Goal: Task Accomplishment & Management: Complete application form

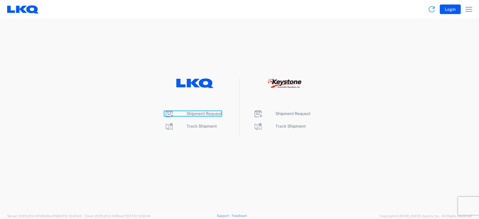
click at [195, 115] on span "Shipment Request" at bounding box center [203, 113] width 35 height 5
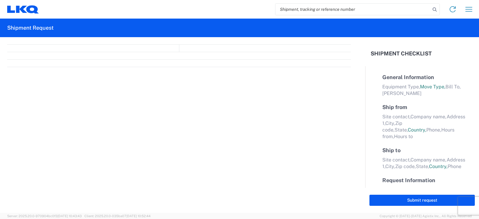
select select "FULL"
select select "LBS"
select select "IN"
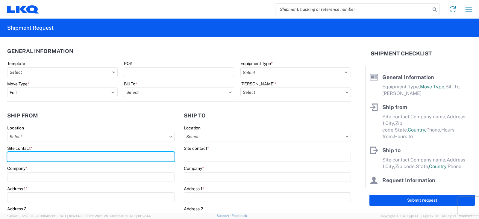
click at [19, 158] on input "Site contact *" at bounding box center [90, 157] width 167 height 10
type input "[PERSON_NAME]"
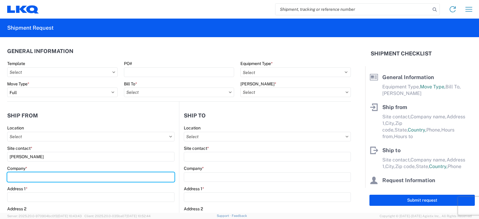
type input "LKQ Corporation"
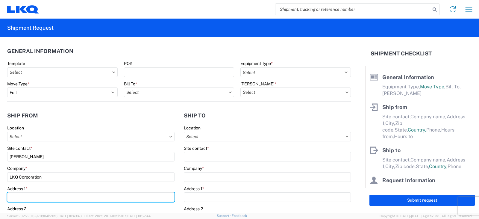
type input "[STREET_ADDRESS]"
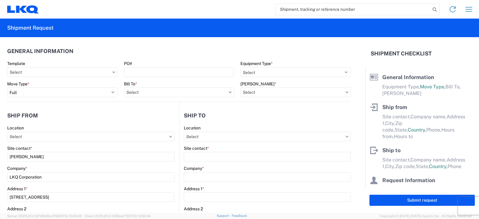
type input "Upper Brookside"
type input "B6L2B3"
select select "CA"
type input "[EMAIL_ADDRESS][DOMAIN_NAME]"
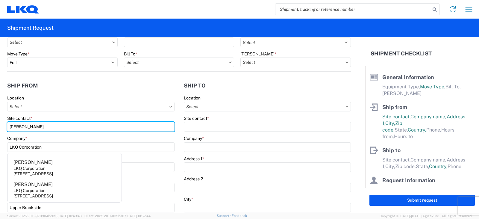
scroll to position [60, 0]
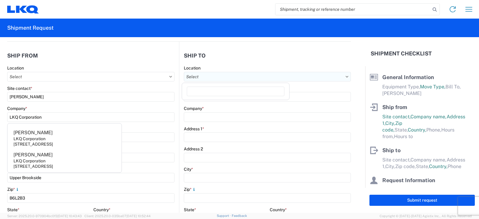
click at [307, 79] on input "text" at bounding box center [267, 77] width 167 height 10
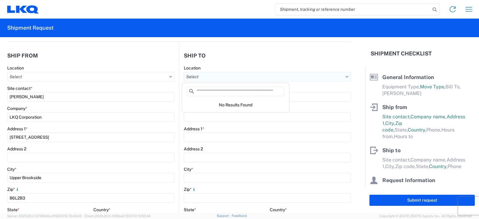
type input "```````````````````````````````````````````````````````````````````````````````…"
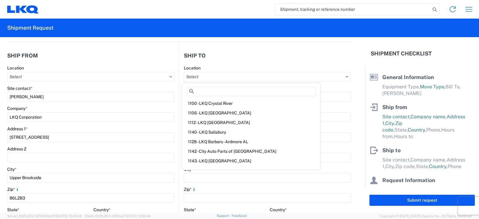
click at [297, 66] on div "Location" at bounding box center [267, 67] width 167 height 5
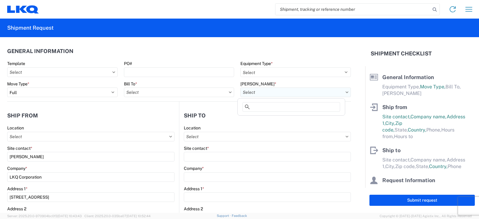
click at [295, 94] on input "text" at bounding box center [295, 92] width 110 height 10
click at [344, 93] on input "text" at bounding box center [295, 92] width 110 height 10
click at [351, 78] on form "General Information Template PO# Equipment Type * Select 53’ Dry Van Flatbed Dr…" at bounding box center [182, 124] width 365 height 175
click at [345, 92] on icon at bounding box center [346, 91] width 3 height 1
click at [345, 92] on icon at bounding box center [346, 92] width 3 height 2
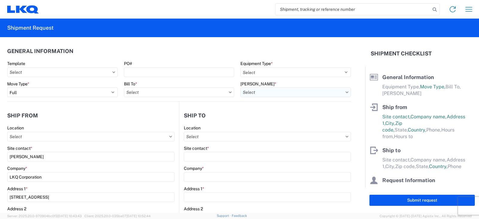
click at [337, 93] on input "text" at bounding box center [295, 92] width 110 height 10
type input "760-1300-50180-0000"
click at [350, 111] on form "General Information Template PO# Equipment Type * Select 53’ Dry Van Flatbed Dr…" at bounding box center [182, 124] width 365 height 175
click at [68, 72] on input "text" at bounding box center [62, 72] width 110 height 10
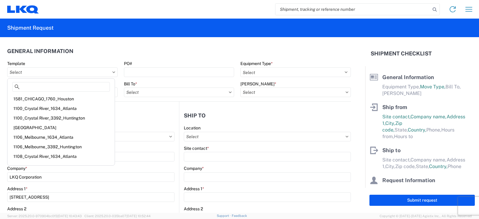
click at [112, 71] on icon at bounding box center [113, 72] width 3 height 2
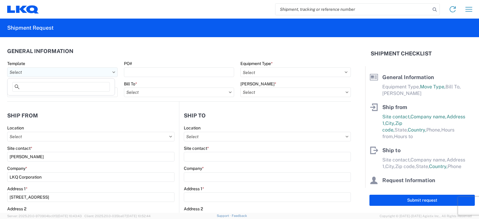
click at [93, 72] on input "text" at bounding box center [62, 72] width 110 height 10
type input "7175"
click at [53, 95] on div "7175_UPPER BROOKSIDE_1760_Houston" at bounding box center [61, 99] width 105 height 10
type input "7175_UPPER BROOKSIDE_1760_Houston"
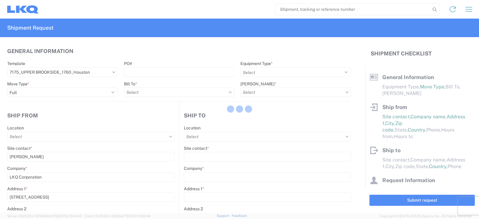
select select
type input "Shipping"
type input "Upper Brookside, NS - VHAP"
type input "UPPER BROOKSIDE"
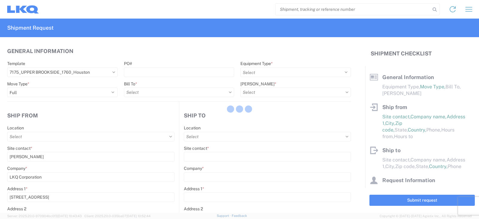
type input "Receiving"
type input "LKQ Best Core"
type input "[STREET_ADDRESS]"
type input "[GEOGRAPHIC_DATA]"
type input "77038"
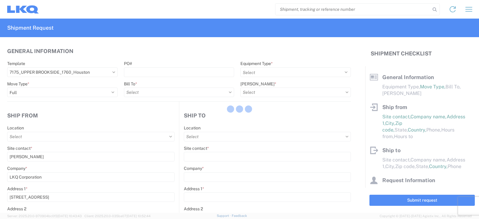
type input "[DATE]"
type input "42000"
type input "Engines, Transmissions"
type input "1"
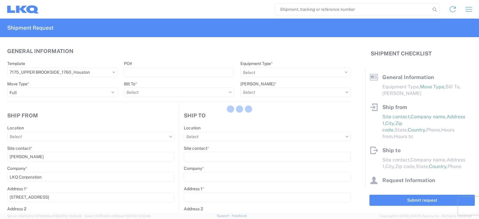
type input "1"
select select "CA"
select select "US"
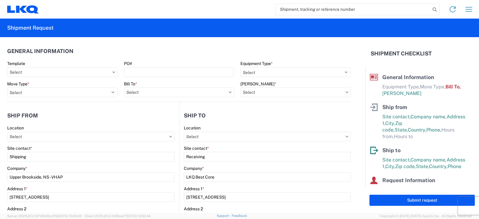
type input "7175 - Upper Brookside NS - VHAP"
type input "1760 - LKQ Best Core"
type input "1760-1300-50180-0000 - 1760 Freight In - Cores"
click at [229, 92] on icon at bounding box center [230, 92] width 3 height 2
click at [229, 93] on icon at bounding box center [230, 92] width 3 height 2
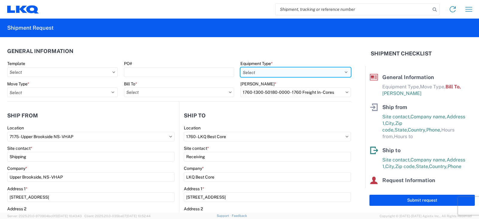
click at [342, 72] on select "Select 53’ Dry Van Flatbed Dropdeck (van) Lowboy (flatbed) Rail" at bounding box center [295, 72] width 110 height 10
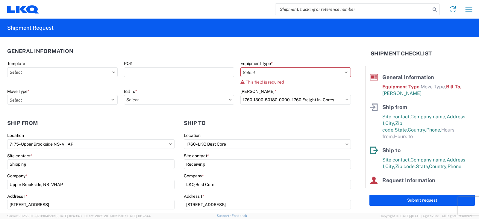
click at [346, 92] on agx-form-control-wrapper-v2 "[PERSON_NAME] * 1760-1300-50180-0000 - 1760 Freight In - Cores" at bounding box center [295, 99] width 117 height 20
click at [339, 102] on input "1760-1300-50180-0000 - 1760 Freight In - Cores" at bounding box center [295, 100] width 110 height 10
click at [342, 100] on input "1760-1300-50180-0000 - 1760 Freight In - Cores" at bounding box center [295, 100] width 110 height 10
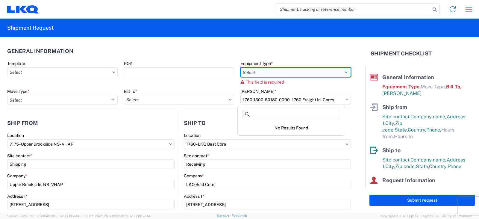
click at [338, 73] on select "Select 53’ Dry Van Flatbed Dropdeck (van) Lowboy (flatbed) Rail" at bounding box center [295, 72] width 110 height 10
select select "STDV"
click at [240, 67] on select "Select 53’ Dry Van Flatbed Dropdeck (van) Lowboy (flatbed) Rail" at bounding box center [295, 72] width 110 height 10
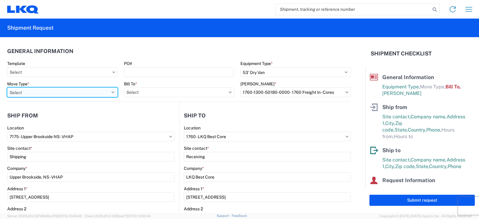
click at [111, 91] on select "Select Full Partial TL" at bounding box center [62, 92] width 110 height 10
select select "FULL"
click at [7, 87] on select "Select Full Partial TL" at bounding box center [62, 92] width 110 height 10
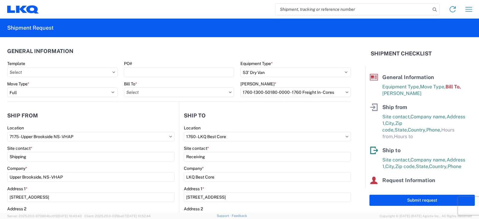
click at [229, 92] on icon at bounding box center [230, 91] width 3 height 1
click at [188, 95] on input "text" at bounding box center [179, 92] width 110 height 10
type input "1760"
click at [154, 120] on div "1760 - LKQ Best Core" at bounding box center [176, 119] width 105 height 10
type input "1760 - LKQ Best Core"
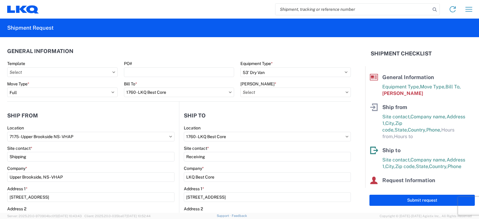
click at [345, 92] on icon at bounding box center [346, 92] width 3 height 2
click at [341, 93] on input "text" at bounding box center [295, 92] width 110 height 10
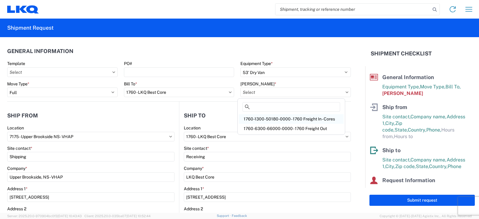
click at [303, 118] on div "1760-1300-50180-0000 - 1760 Freight In - Cores" at bounding box center [291, 119] width 105 height 10
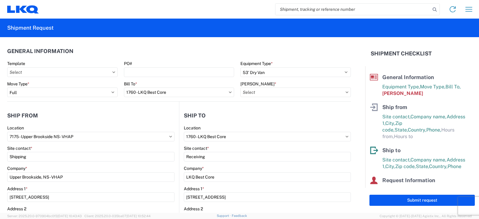
type input "1760-1300-50180-0000 - 1760 Freight In - Cores"
click at [345, 136] on icon at bounding box center [346, 136] width 3 height 2
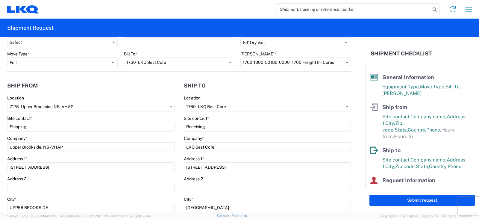
scroll to position [60, 0]
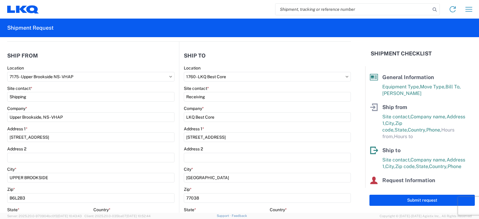
click at [345, 77] on icon at bounding box center [346, 76] width 3 height 1
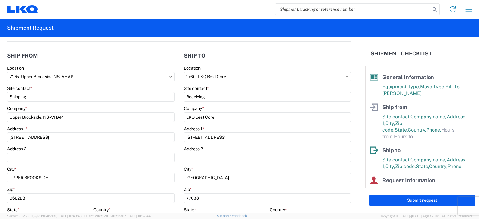
click at [345, 77] on icon at bounding box center [346, 76] width 3 height 1
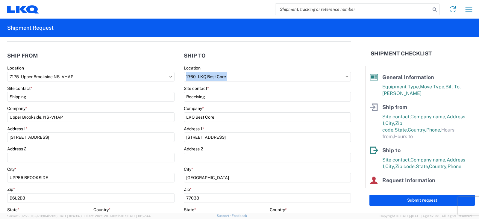
click at [345, 77] on icon at bounding box center [346, 76] width 3 height 1
click at [345, 76] on icon at bounding box center [346, 76] width 3 height 1
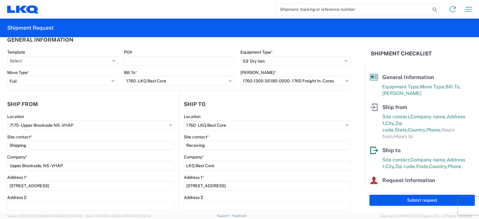
scroll to position [0, 0]
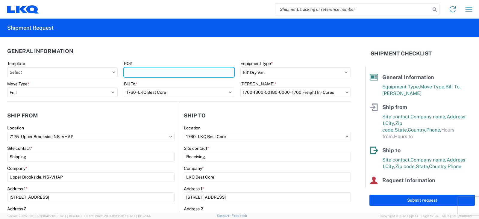
click at [142, 68] on input "PO#" at bounding box center [179, 72] width 110 height 10
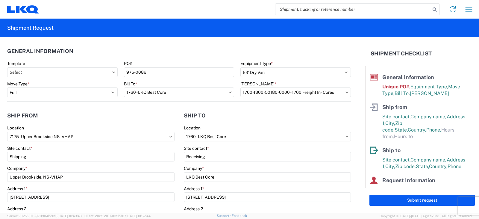
click at [342, 93] on div "[PERSON_NAME] * 1760-1300-50180-0000 - 1760 Freight In - Cores" at bounding box center [295, 89] width 110 height 16
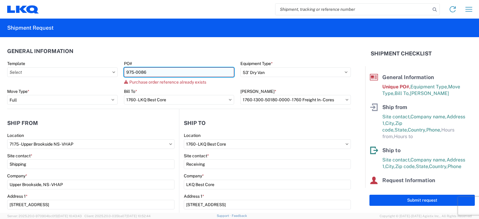
click at [159, 75] on input "975-0086" at bounding box center [179, 72] width 110 height 10
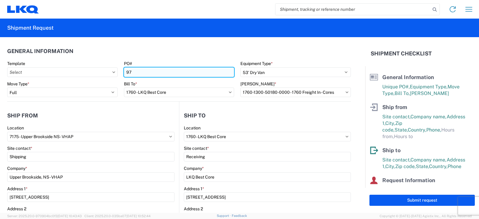
type input "9"
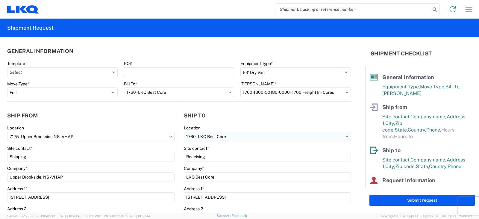
click at [226, 137] on input "1760 - LKQ Best Core" at bounding box center [267, 137] width 167 height 10
type input "1635"
click at [211, 165] on div "1635 - [PERSON_NAME]" at bounding box center [235, 163] width 105 height 10
type input "1635 - [PERSON_NAME]"
type input "[PERSON_NAME]"
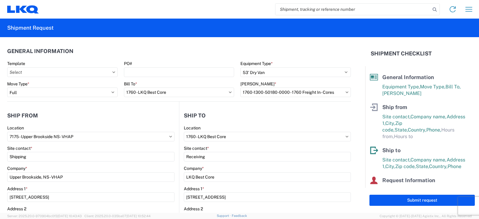
type input "LKQ Corporation"
type input "[STREET_ADDRESS][PERSON_NAME]"
type input "Suite C"
type input "Alsip"
type input "60803"
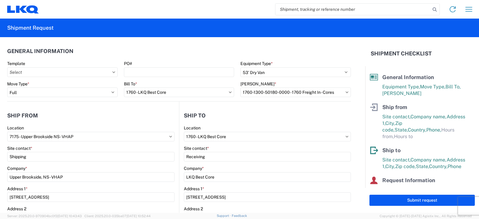
type input "[EMAIL_ADDRESS][DOMAIN_NAME]"
select select "US"
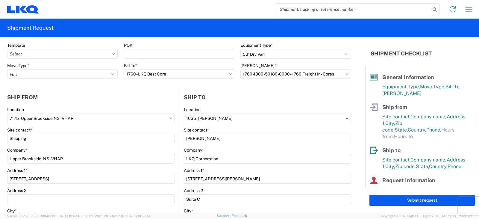
scroll to position [25, 0]
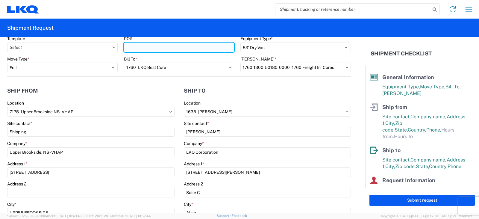
click at [128, 48] on input "PO#" at bounding box center [179, 47] width 110 height 10
type input "975-0086"
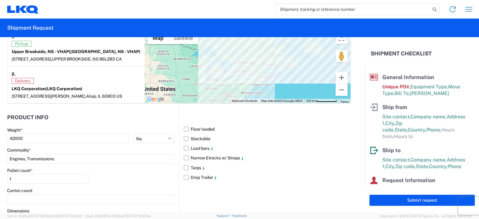
scroll to position [550, 0]
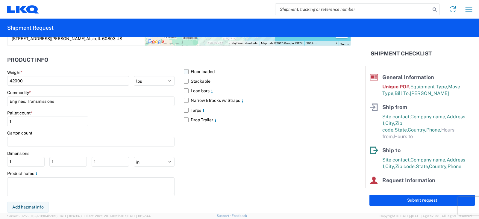
click at [184, 72] on label "Floor loaded" at bounding box center [267, 72] width 167 height 10
click at [0, 0] on input "Floor loaded" at bounding box center [0, 0] width 0 height 0
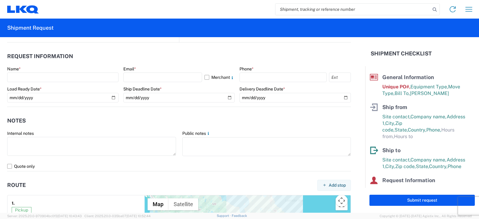
scroll to position [281, 0]
